Goal: Use online tool/utility: Utilize a website feature to perform a specific function

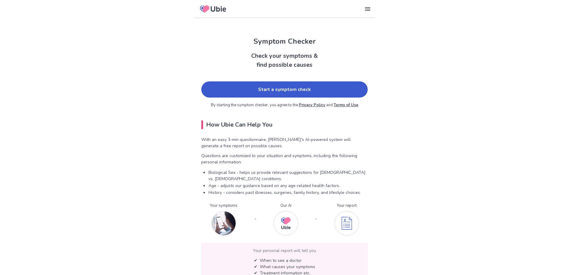
click at [321, 97] on link "Start a symptom check" at bounding box center [284, 89] width 166 height 16
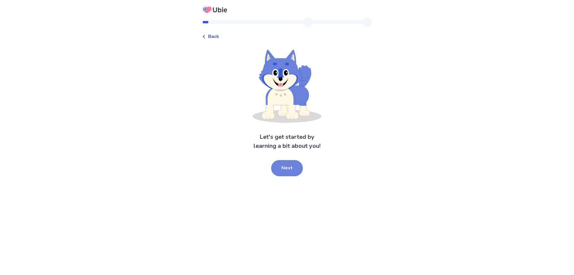
click at [284, 167] on button "Next" at bounding box center [287, 168] width 32 height 16
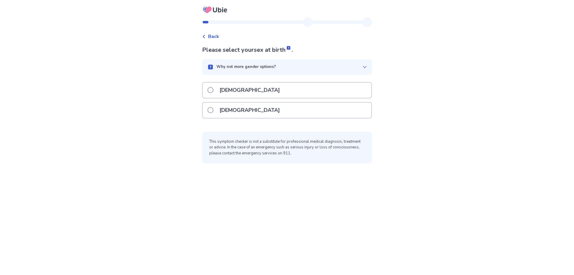
click at [214, 67] on div at bounding box center [210, 67] width 7 height 5
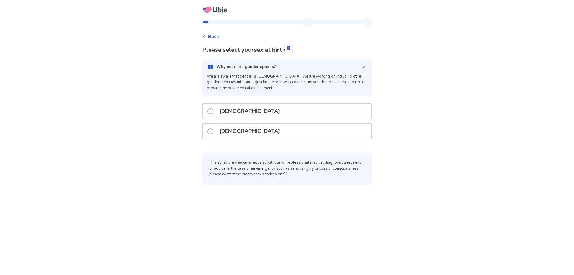
click at [214, 67] on div at bounding box center [210, 67] width 7 height 5
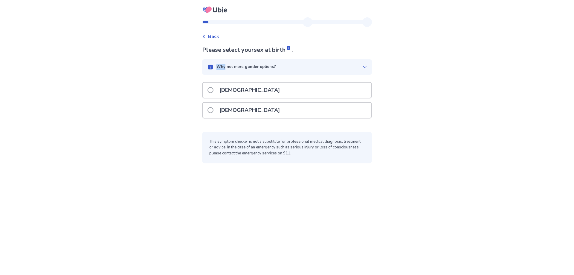
click at [214, 67] on div at bounding box center [210, 67] width 7 height 5
